Goal: Information Seeking & Learning: Learn about a topic

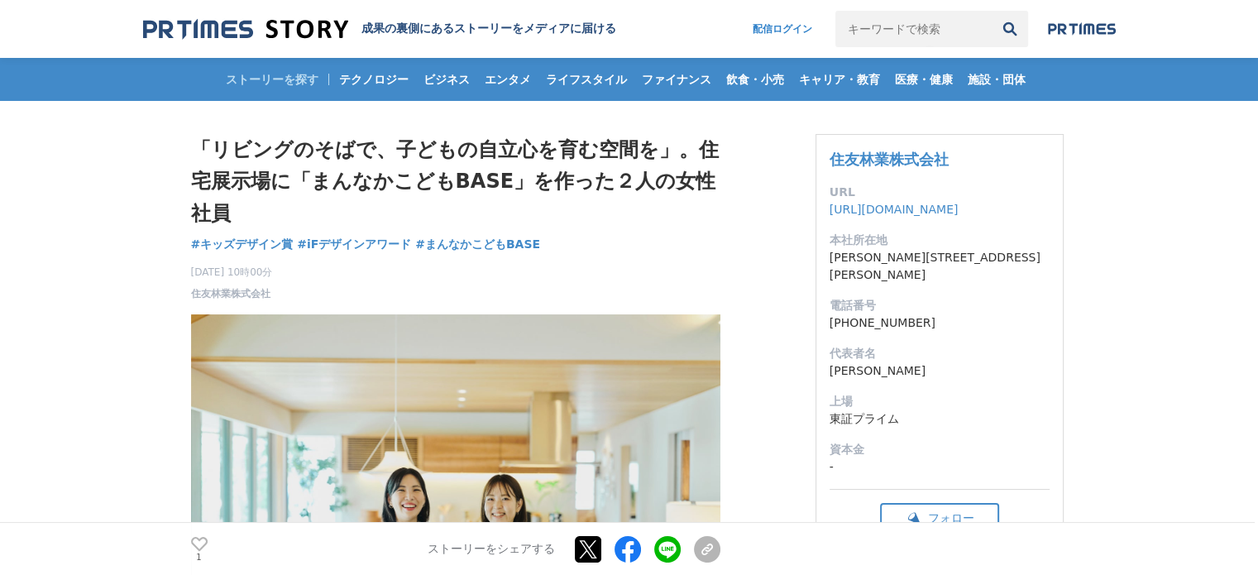
drag, startPoint x: 0, startPoint y: 0, endPoint x: 281, endPoint y: 123, distance: 307.1
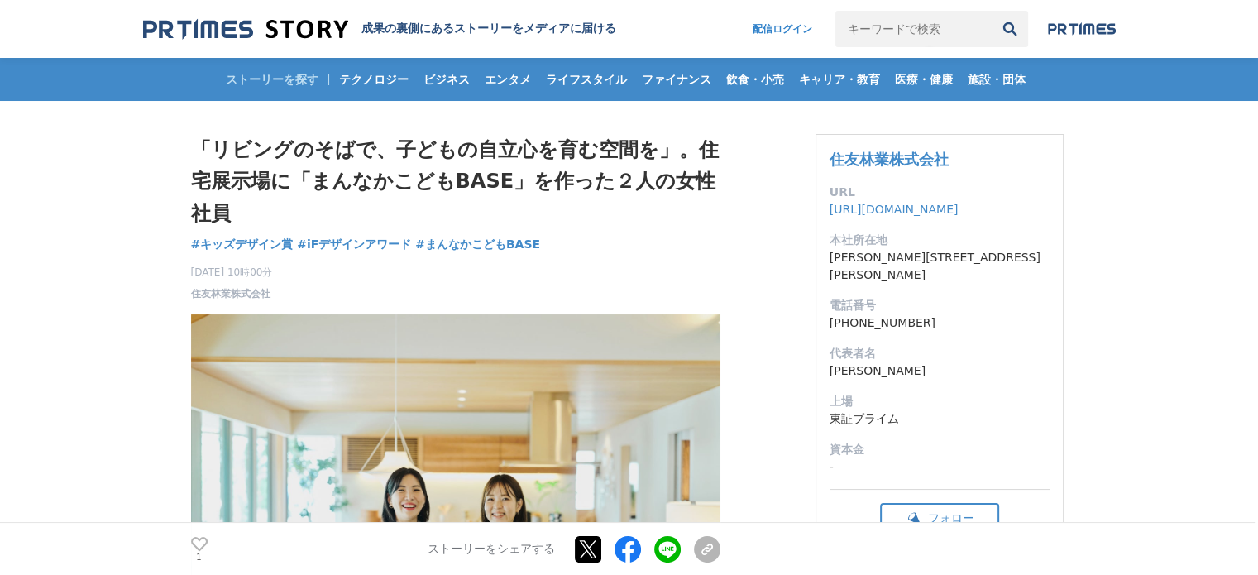
click at [283, 151] on h1 "「リビングのそばで、子どもの自立心を育む空間を」。住宅展示場に「まんなかこどもBASE」を作った２人の女性社員" at bounding box center [456, 181] width 530 height 95
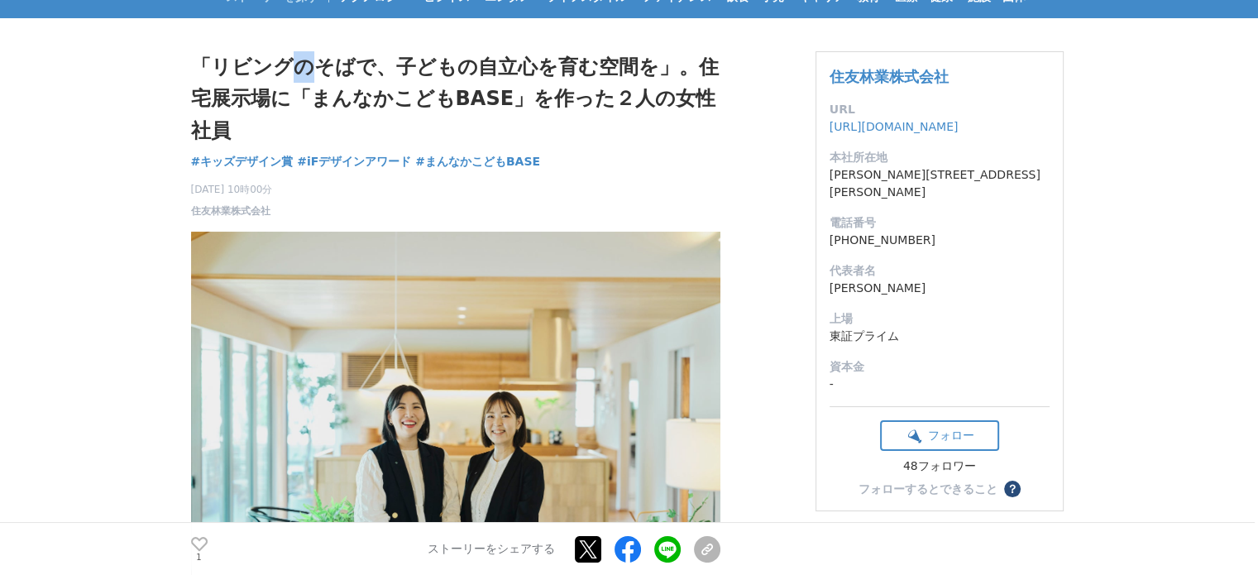
scroll to position [84, 0]
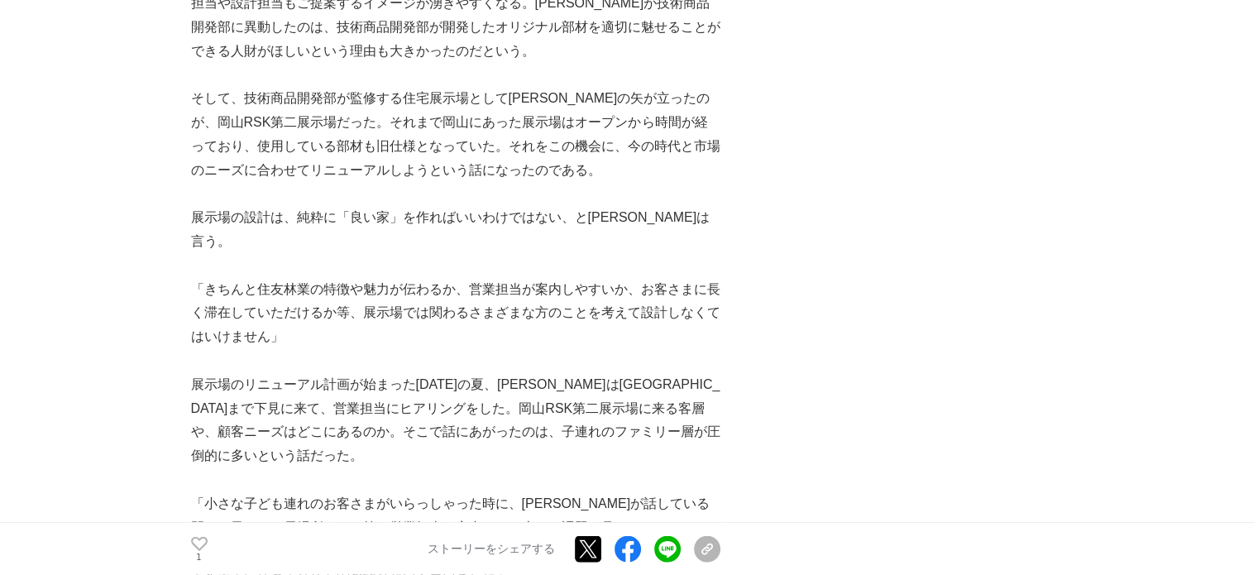
scroll to position [3478, 0]
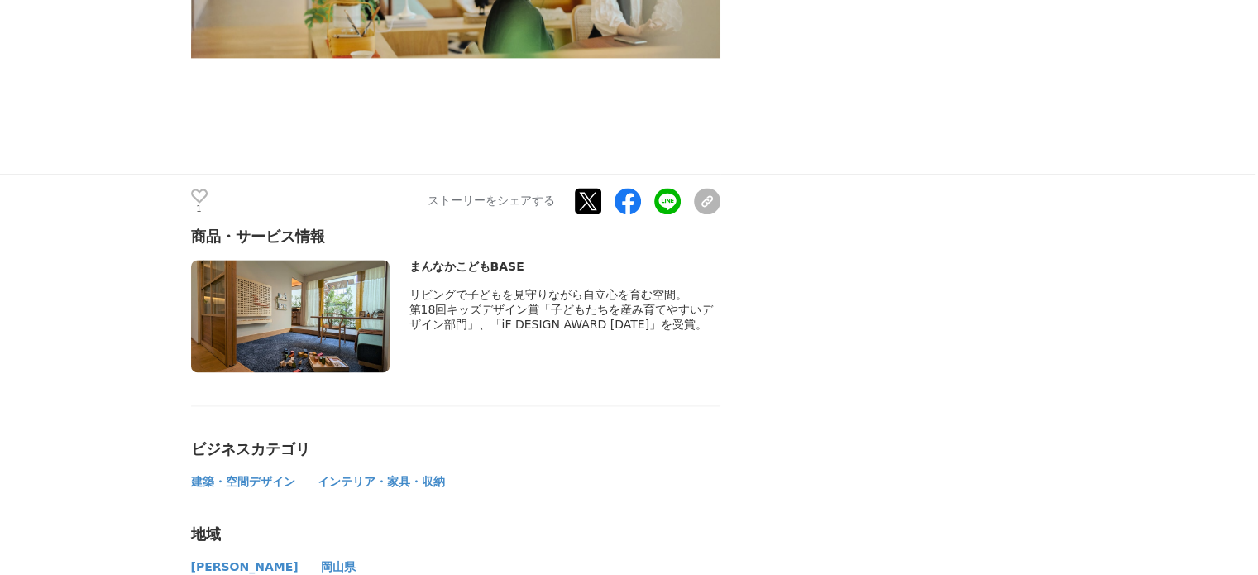
scroll to position [8532, 0]
